Goal: Information Seeking & Learning: Understand process/instructions

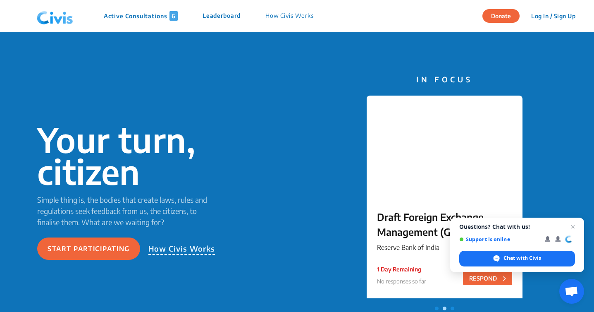
click at [144, 19] on p "Active Consultations 6" at bounding box center [141, 16] width 74 height 10
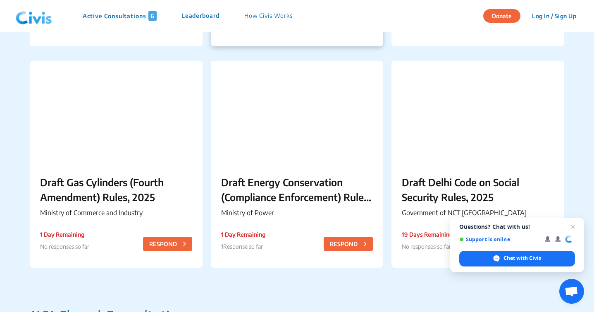
scroll to position [369, 0]
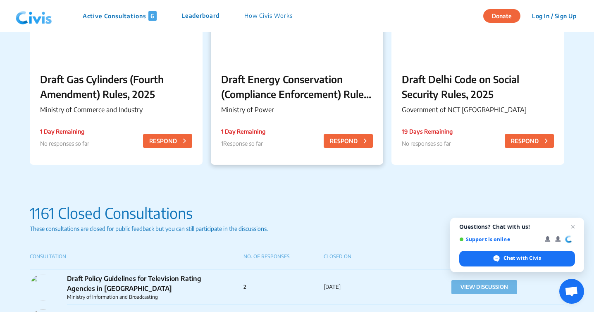
click at [276, 88] on p "Draft Energy Conservation (Compliance Enforcement) Rules, 2025" at bounding box center [297, 86] width 152 height 30
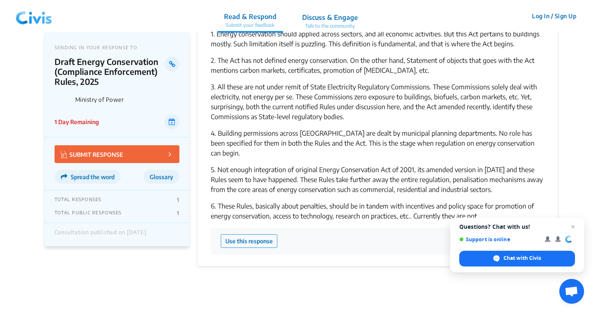
scroll to position [802, 0]
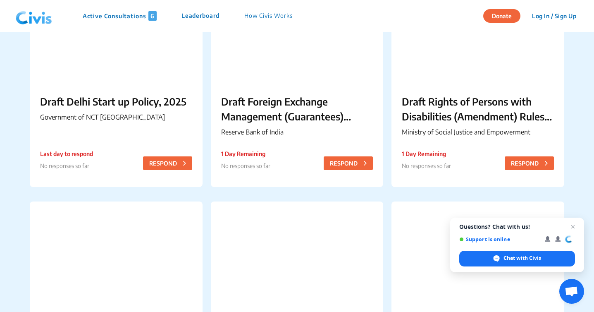
scroll to position [86, 0]
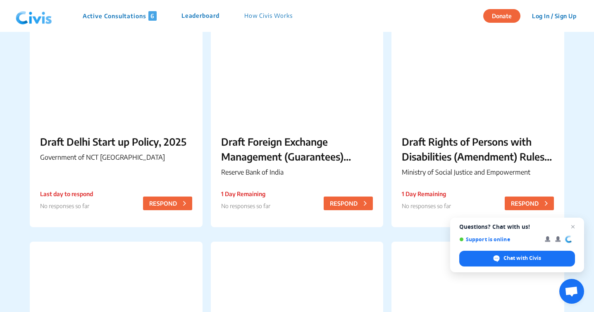
click at [43, 26] on img at bounding box center [33, 16] width 43 height 25
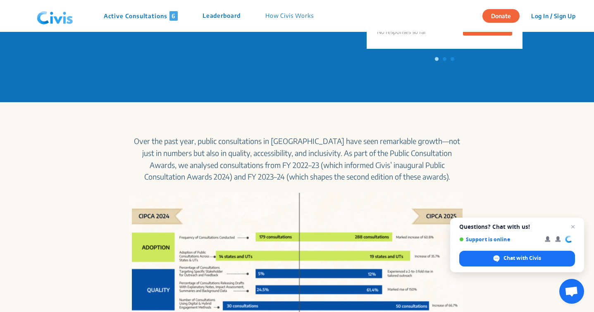
scroll to position [141, 0]
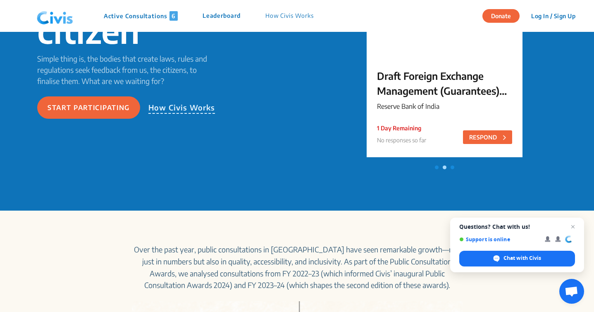
click at [164, 108] on p "How Civis Works" at bounding box center [181, 108] width 67 height 12
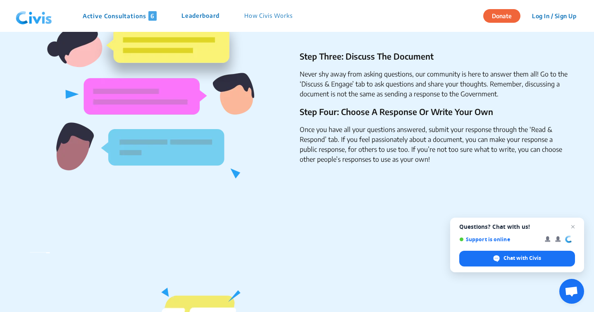
scroll to position [490, 0]
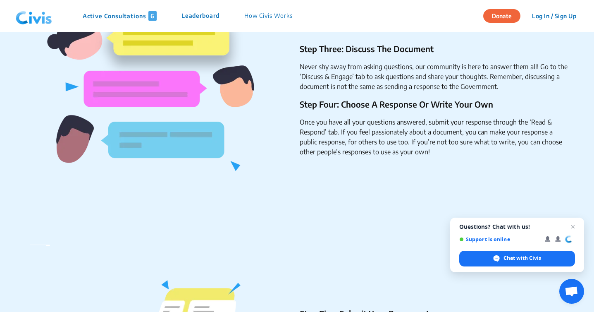
click at [269, 113] on img at bounding box center [151, 103] width 264 height 264
click at [335, 139] on li "Once you have all your questions answered, submit your response through the ‘Re…" at bounding box center [434, 137] width 269 height 40
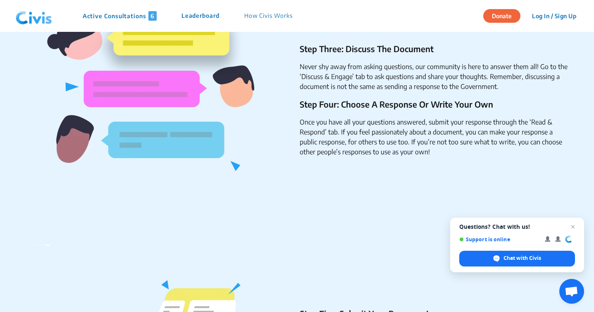
click at [335, 139] on li "Once you have all your questions answered, submit your response through the ‘Re…" at bounding box center [434, 137] width 269 height 40
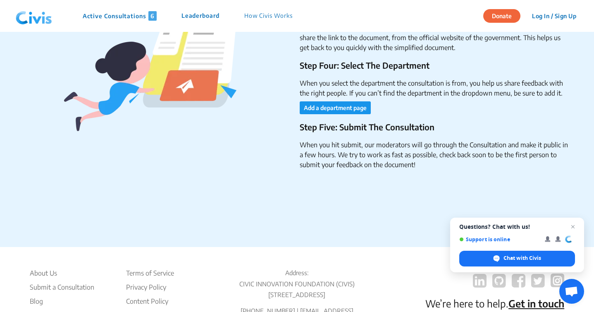
scroll to position [1222, 0]
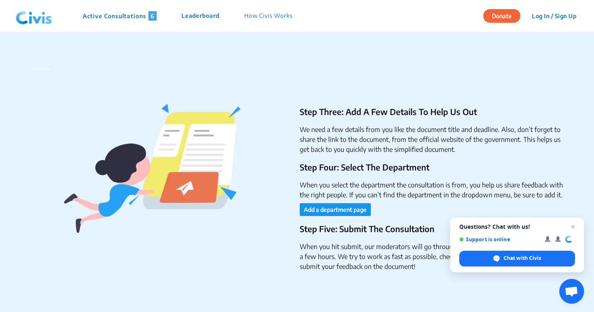
click at [335, 139] on li "We need a few details from you like the document title and deadline. Also, don’…" at bounding box center [434, 139] width 269 height 30
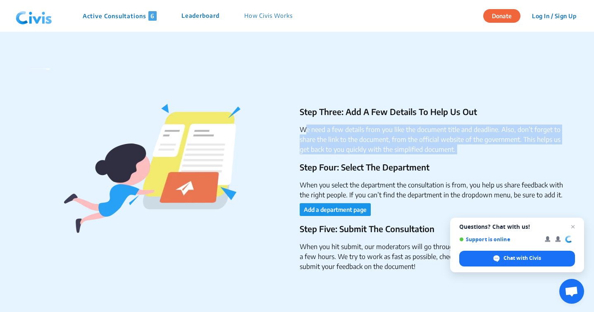
click at [335, 139] on li "We need a few details from you like the document title and deadline. Also, don’…" at bounding box center [434, 139] width 269 height 30
click at [343, 175] on ul "Step Four: Select The Department When you select the department the consultatio…" at bounding box center [426, 188] width 286 height 55
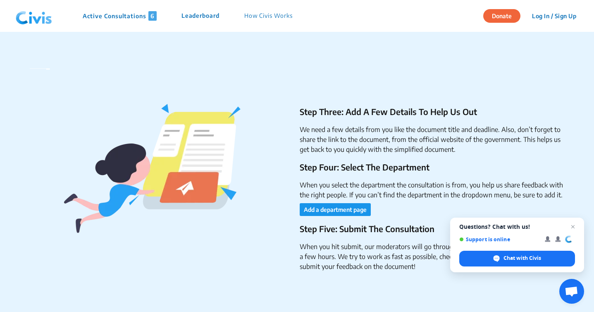
click at [343, 175] on ul "Step Four: Select The Department When you select the department the consultatio…" at bounding box center [426, 188] width 286 height 55
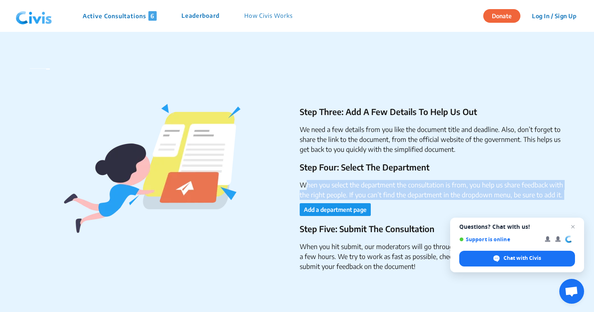
click at [343, 175] on ul "Step Four: Select The Department When you select the department the consultatio…" at bounding box center [426, 188] width 286 height 55
click at [361, 164] on p "Step Four: Select The Department" at bounding box center [434, 167] width 269 height 12
